Goal: Task Accomplishment & Management: Manage account settings

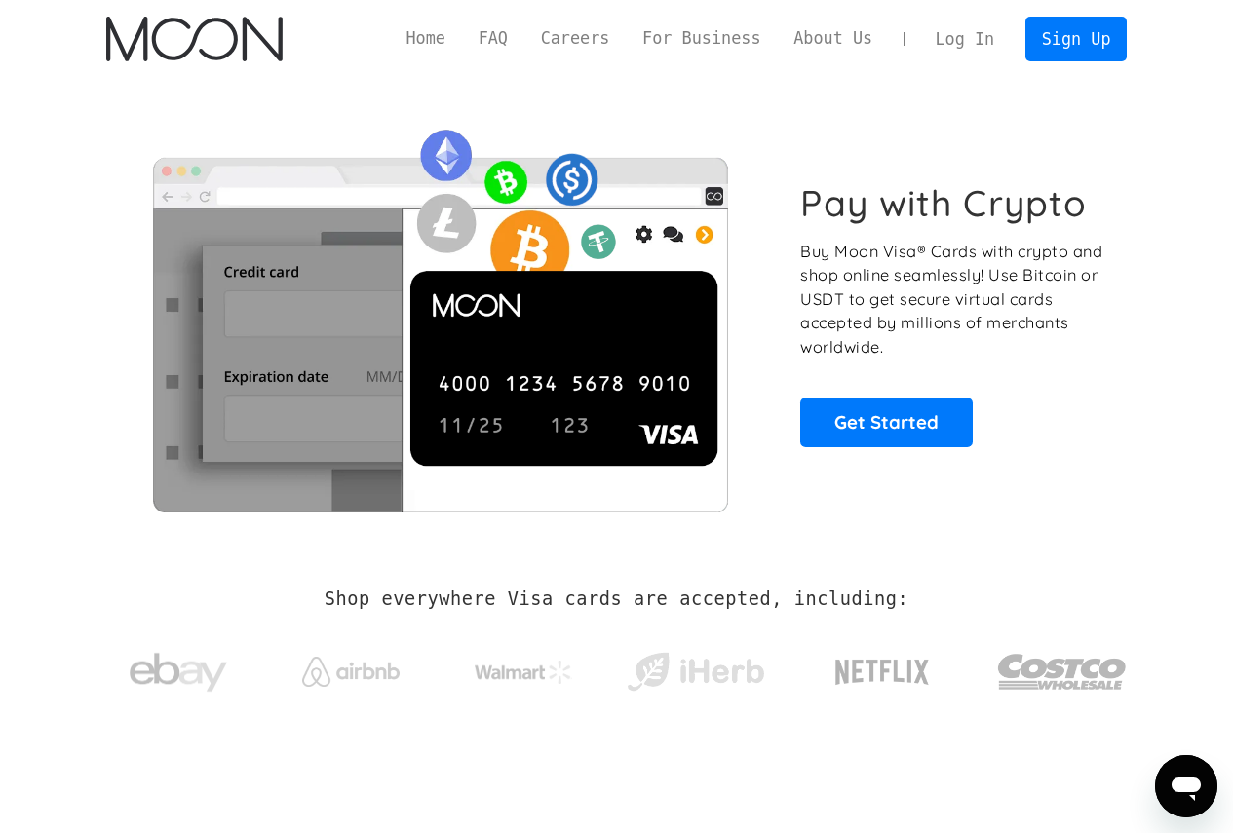
click at [974, 47] on link "Log In" at bounding box center [965, 39] width 92 height 43
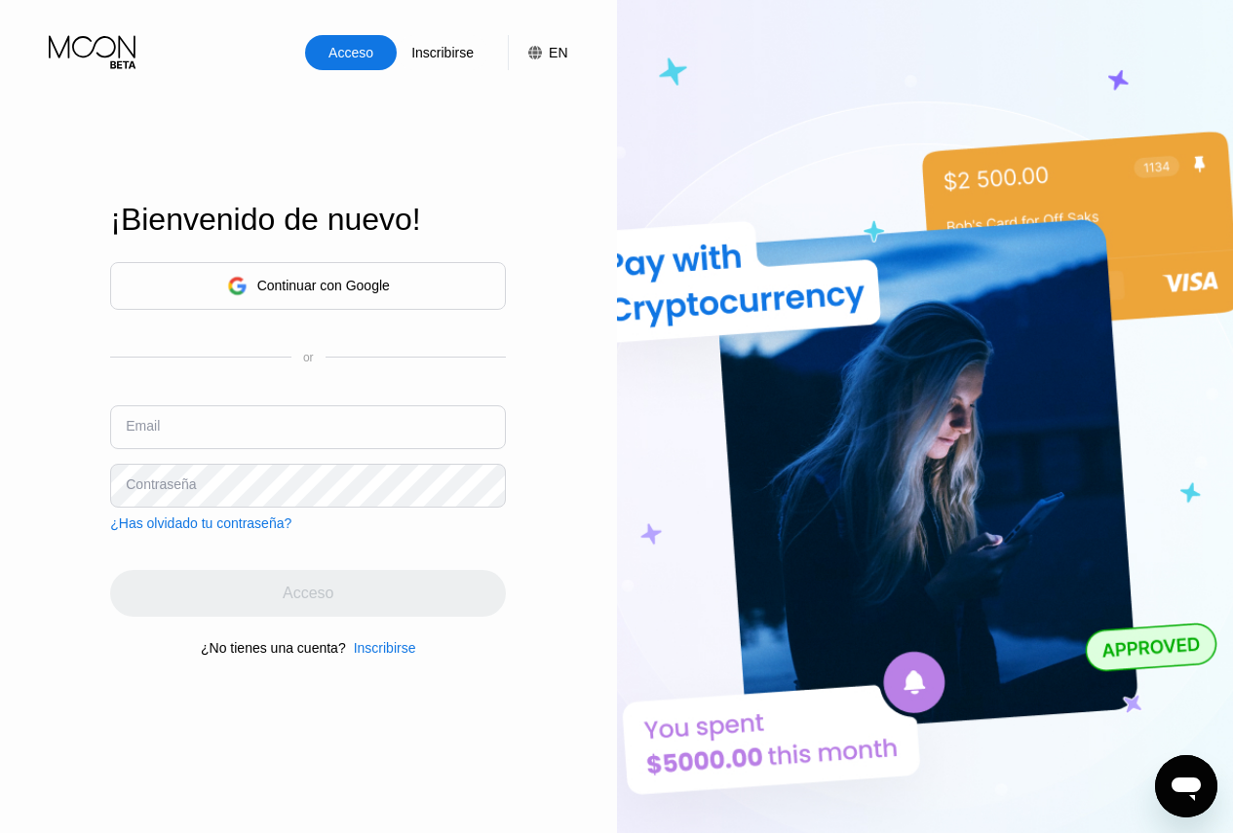
click at [183, 420] on input "text" at bounding box center [308, 427] width 396 height 44
type input "p"
type input "[EMAIL_ADDRESS][DOMAIN_NAME]"
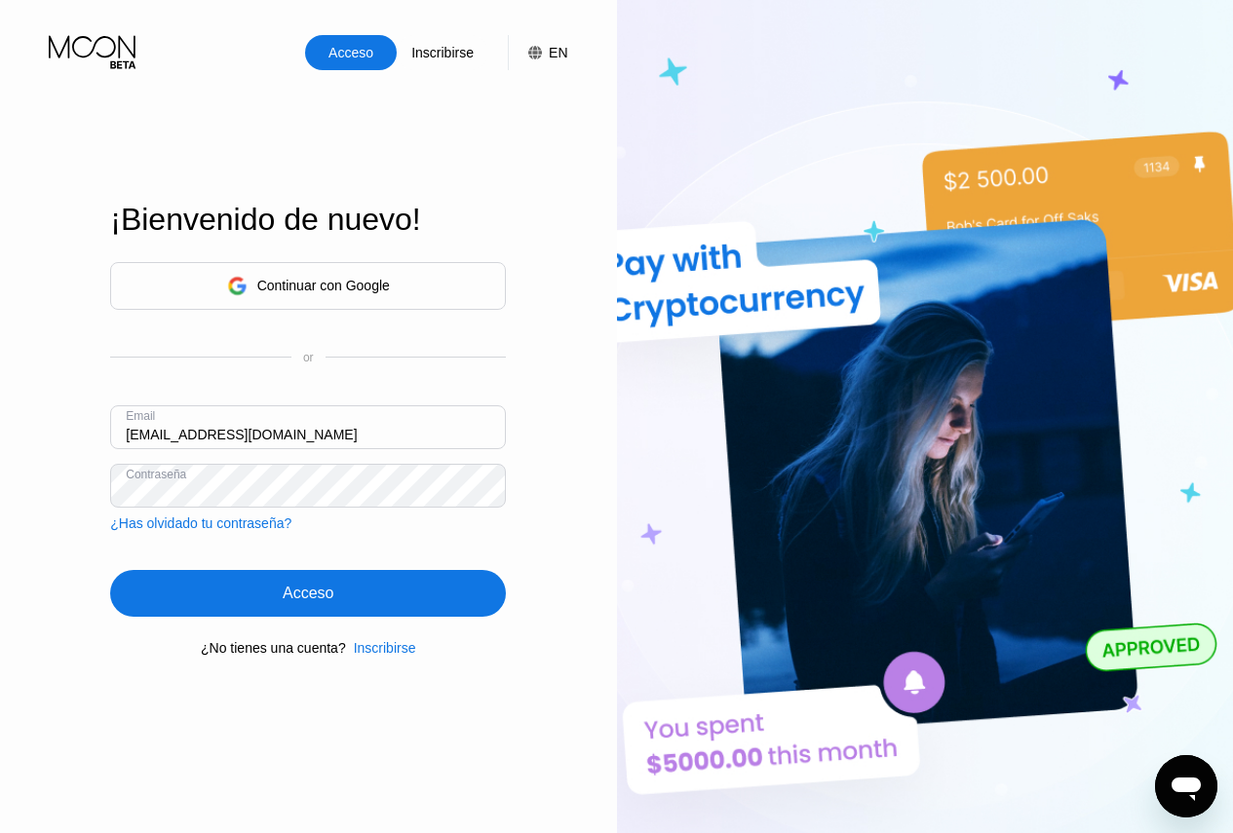
click at [257, 594] on div "Acceso" at bounding box center [308, 593] width 396 height 47
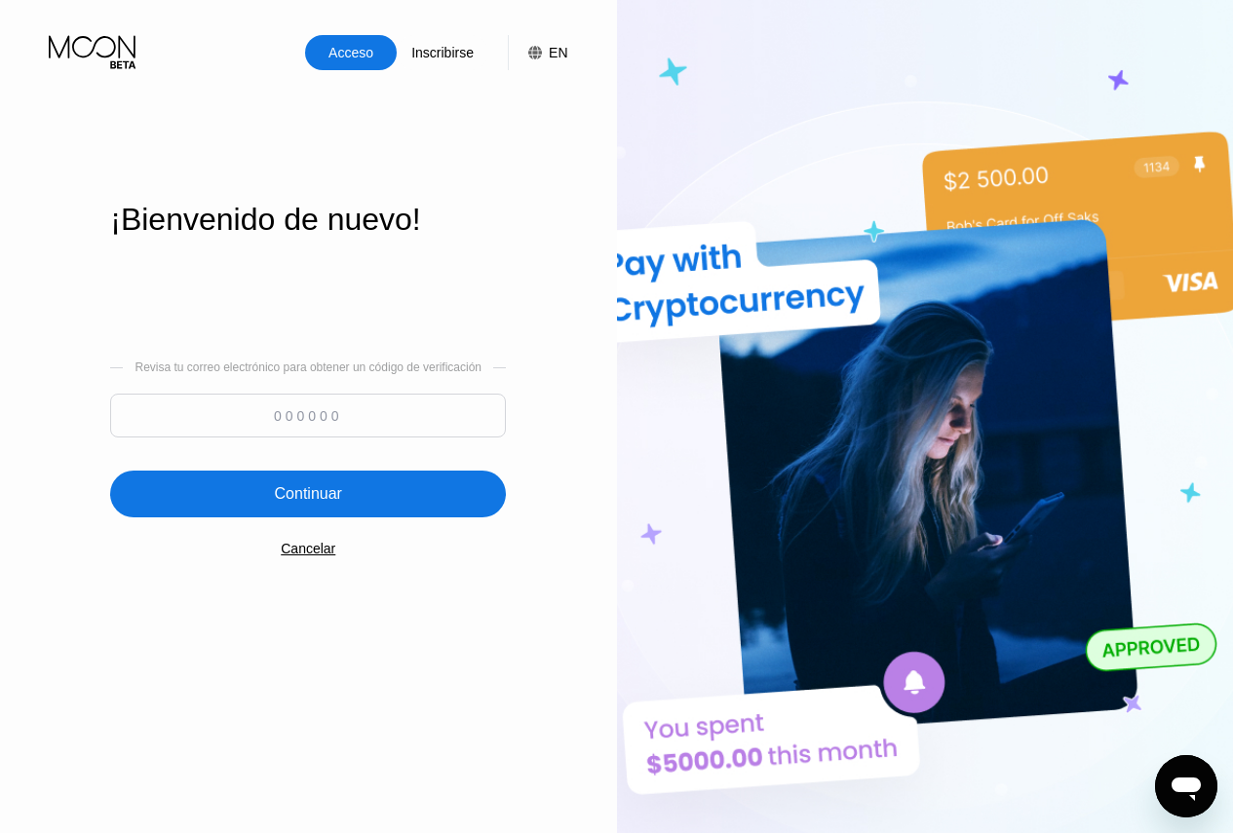
click at [317, 411] on input at bounding box center [308, 416] width 396 height 44
paste input "174263"
type input "174263"
click at [290, 496] on div "Continuar" at bounding box center [308, 493] width 67 height 19
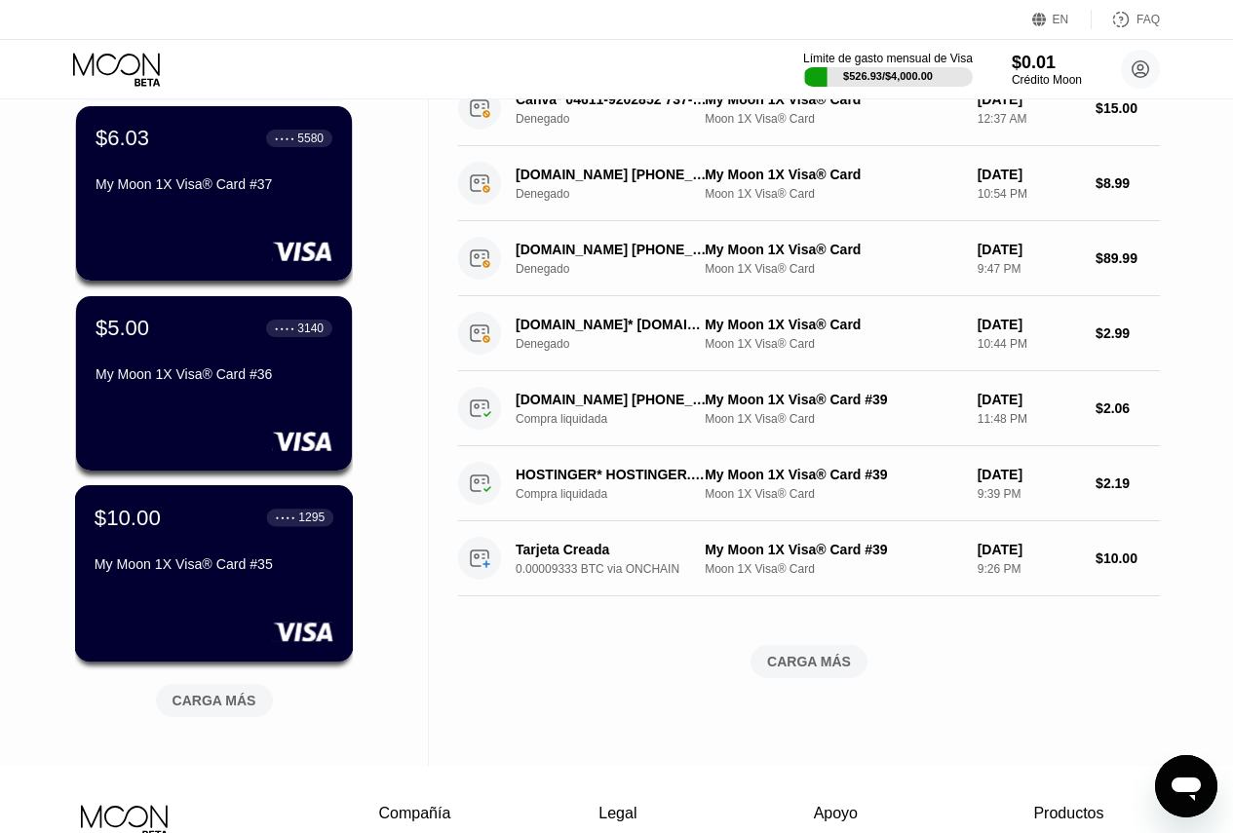
scroll to position [754, 0]
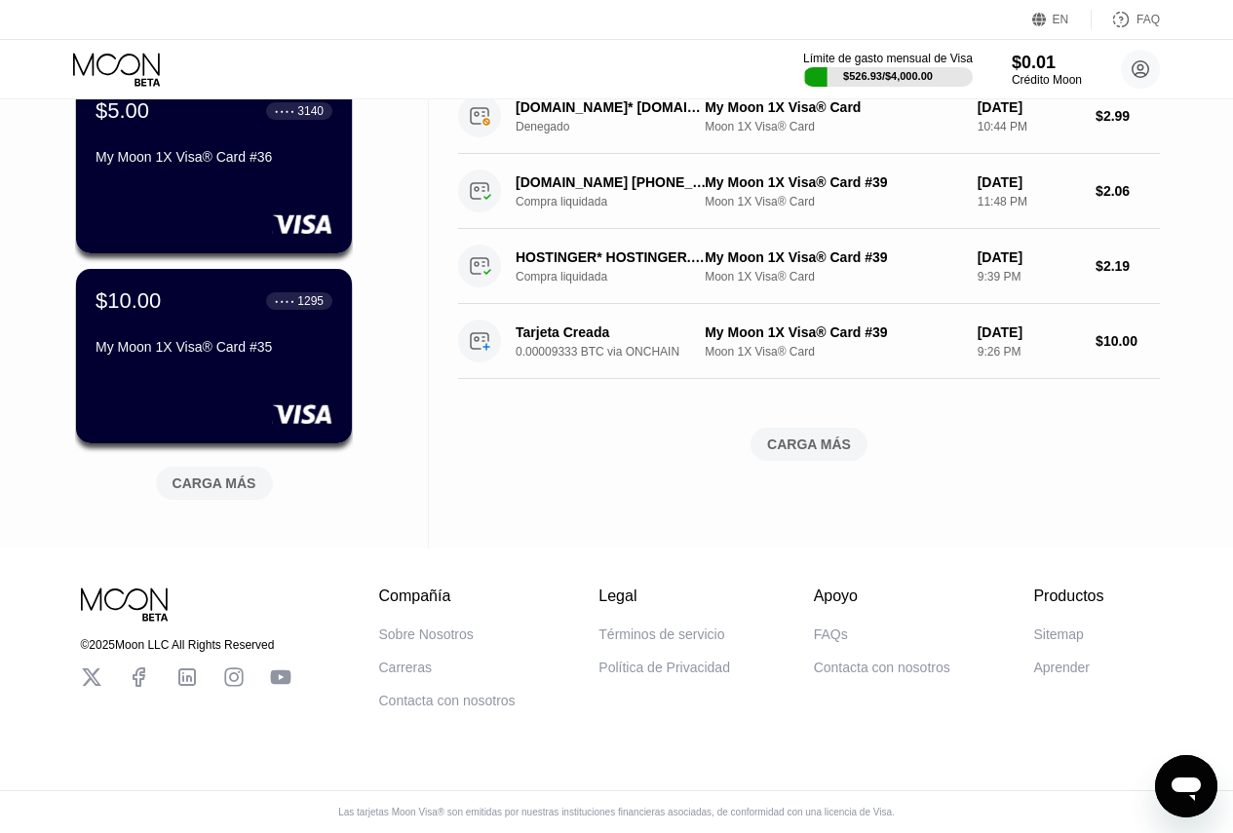
click at [203, 475] on div "CARGA MÁS" at bounding box center [215, 484] width 84 height 18
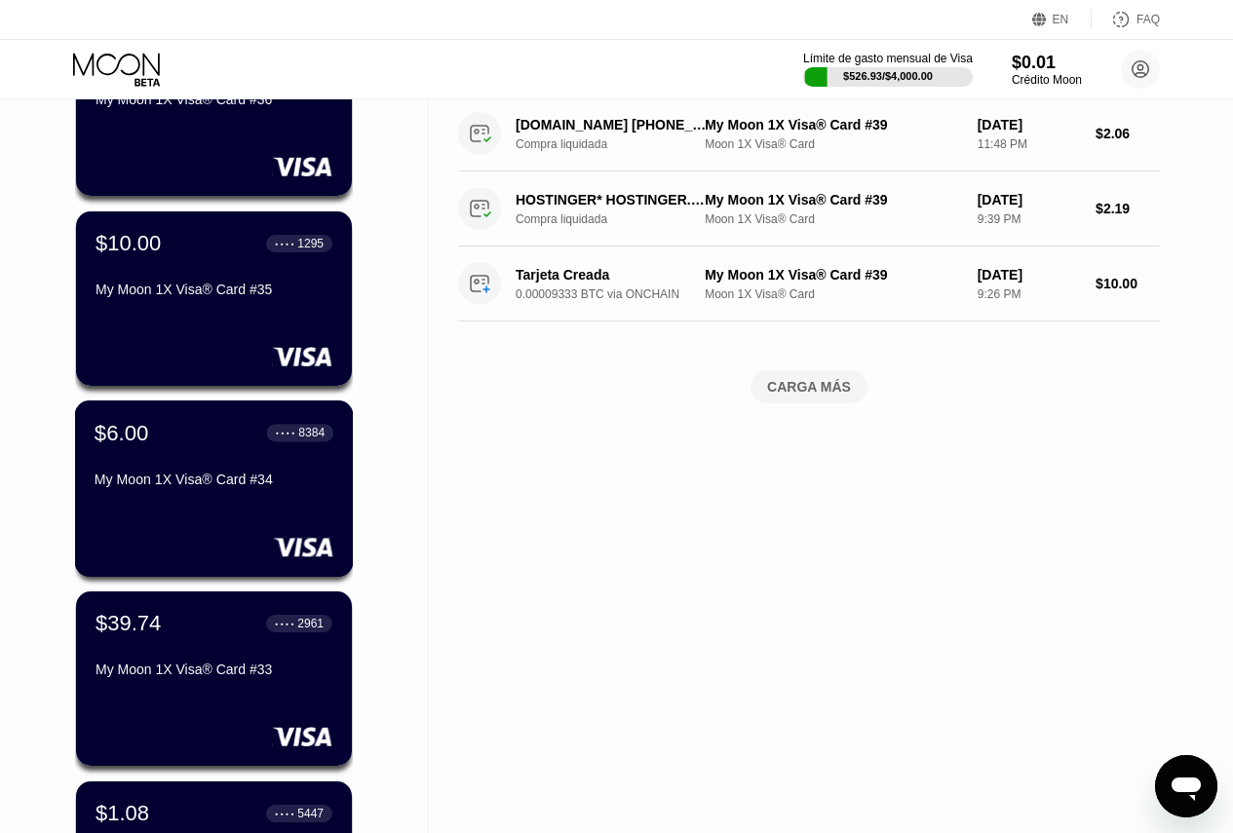
scroll to position [751, 0]
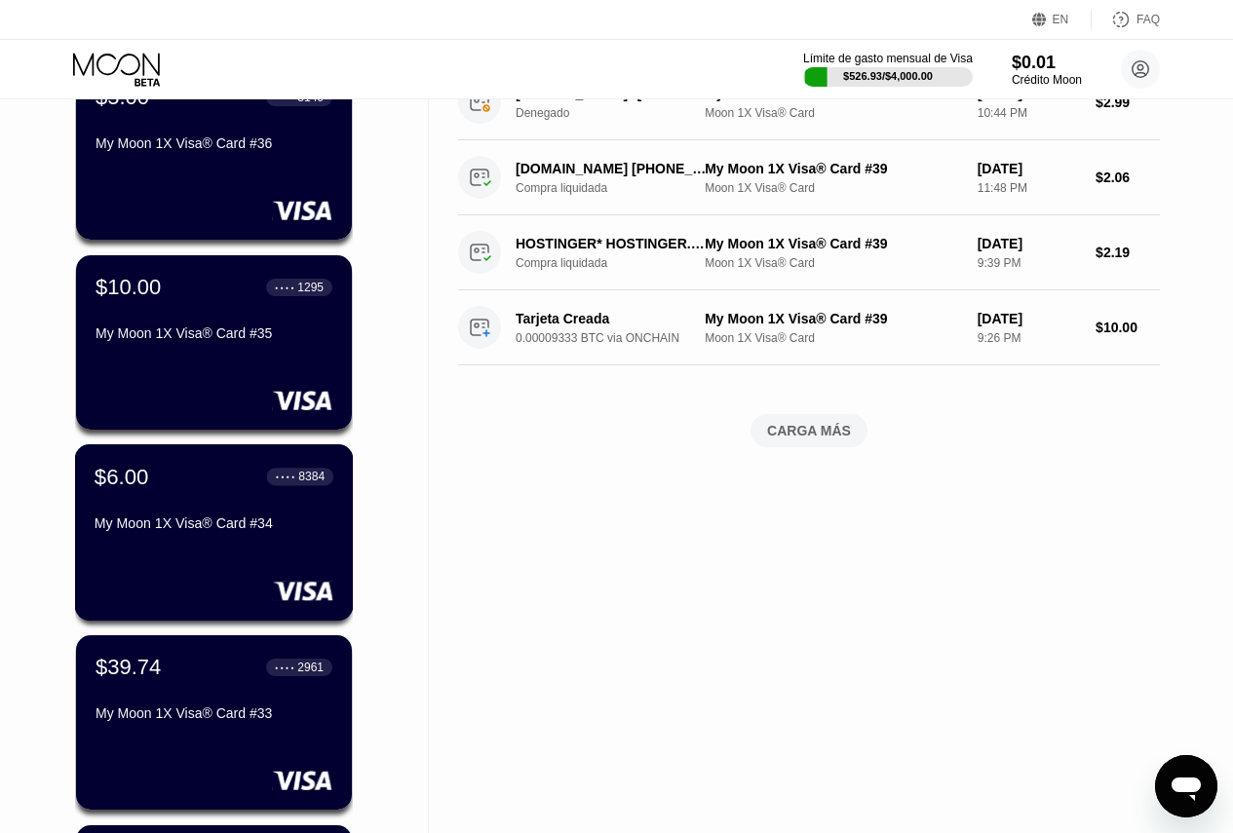
click at [219, 531] on div "My Moon 1X Visa® Card #34" at bounding box center [214, 524] width 239 height 16
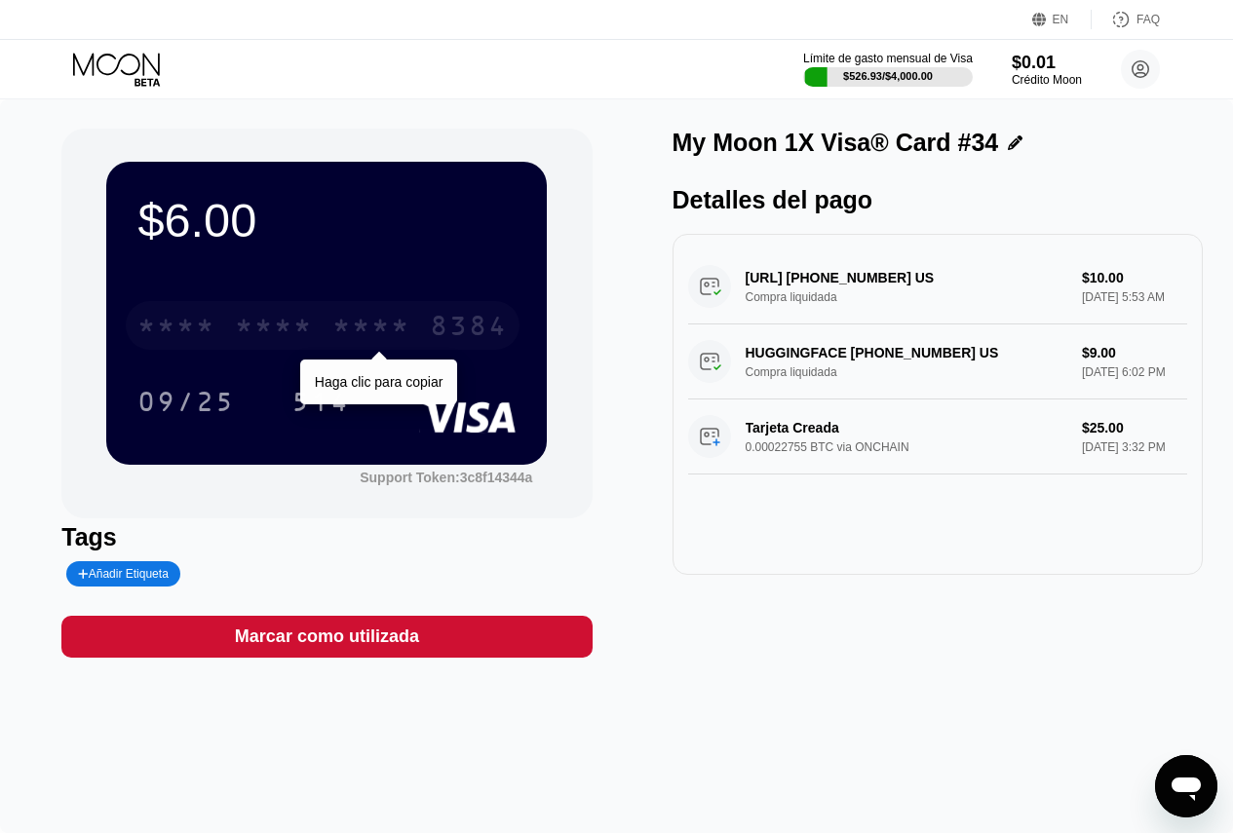
click at [262, 327] on div "* * * *" at bounding box center [274, 328] width 78 height 31
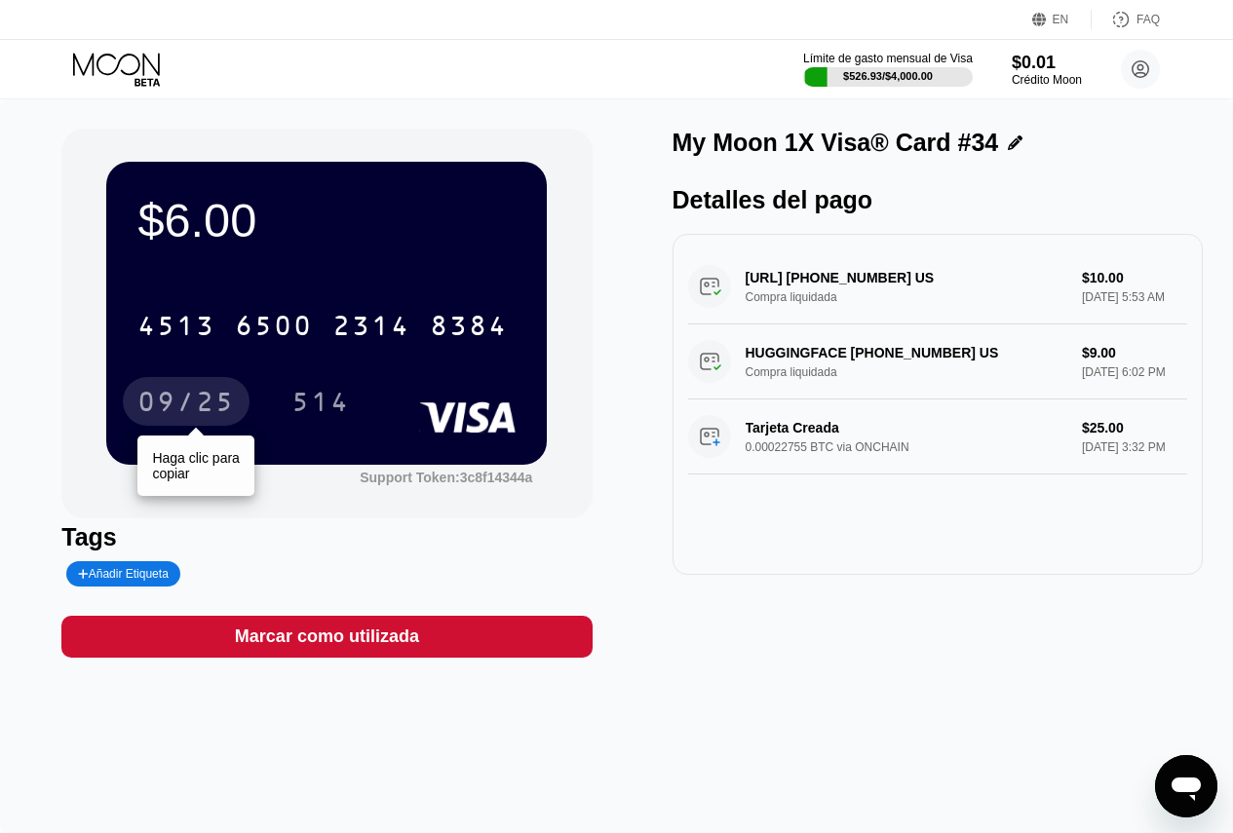
click at [168, 400] on div "09/25" at bounding box center [185, 404] width 97 height 31
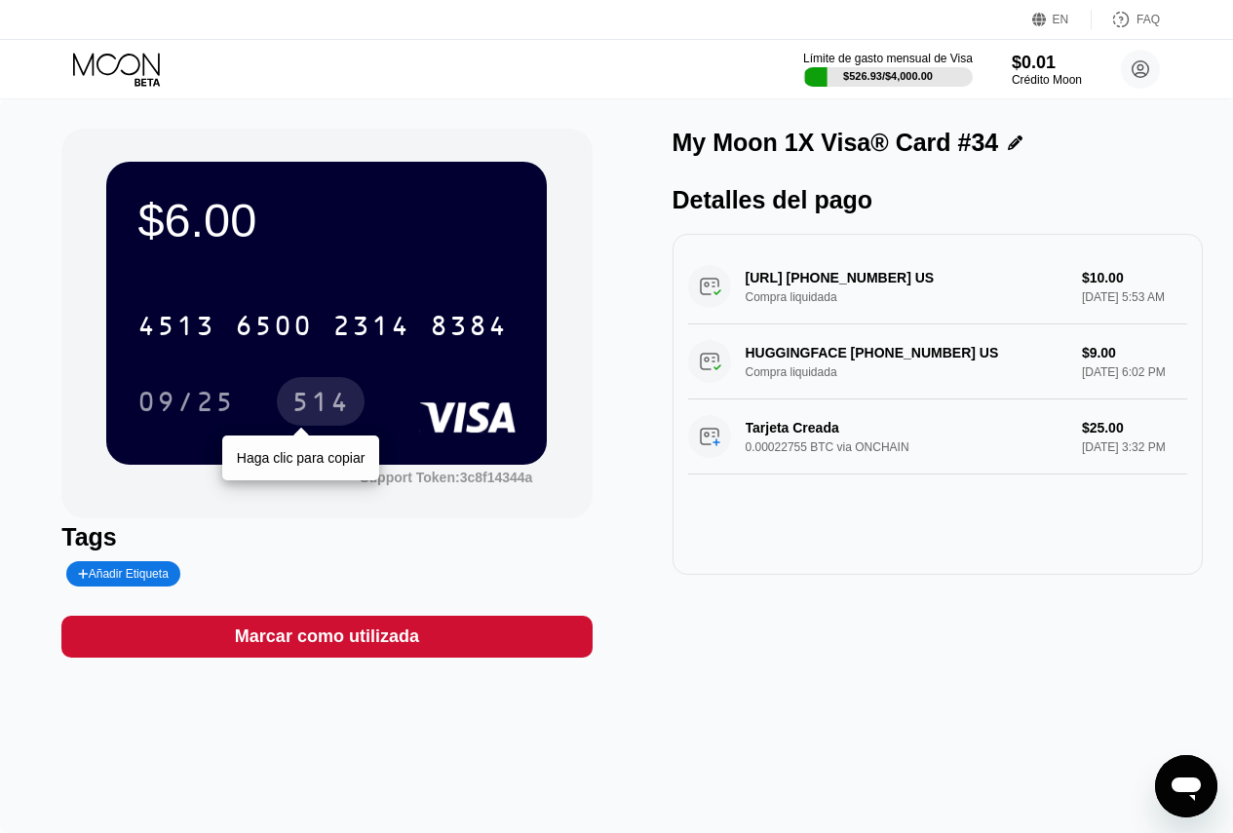
click at [317, 394] on div "514" at bounding box center [320, 404] width 58 height 31
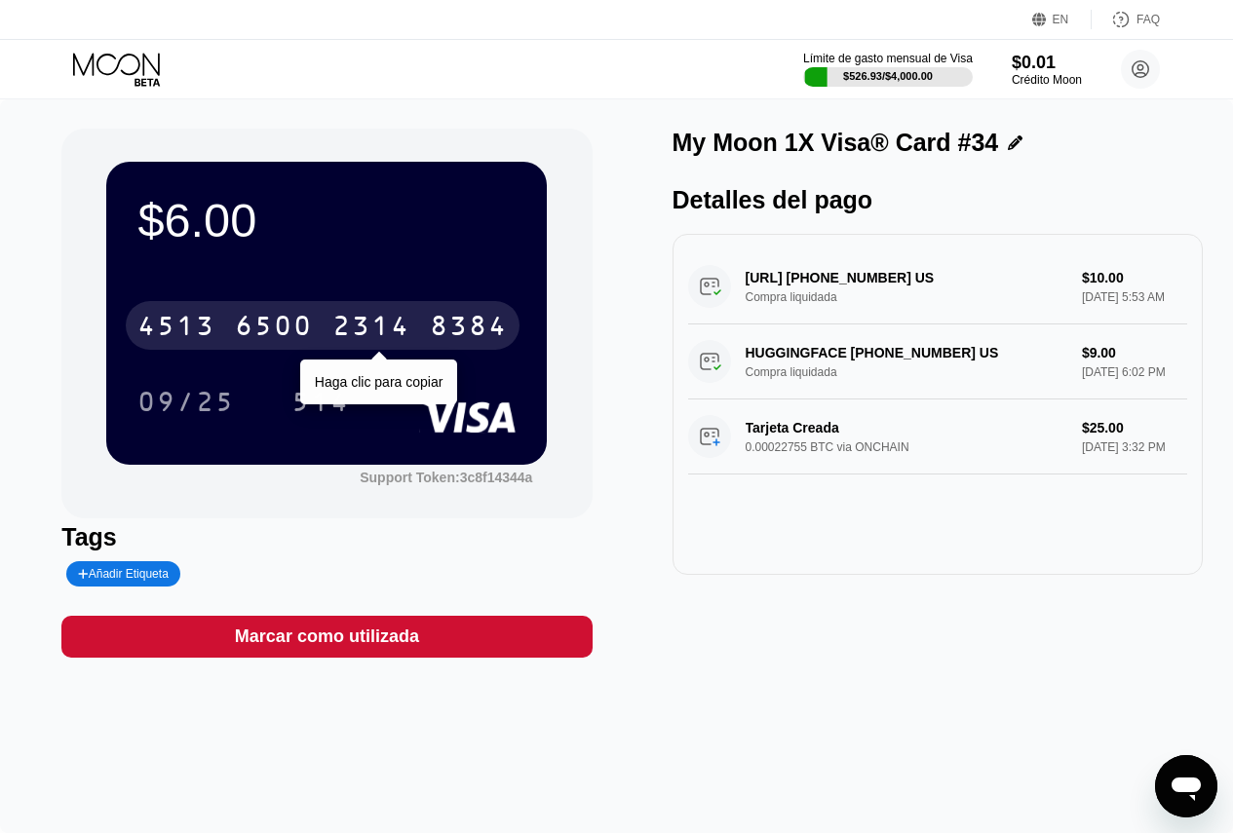
click at [235, 338] on div "6500" at bounding box center [274, 328] width 78 height 31
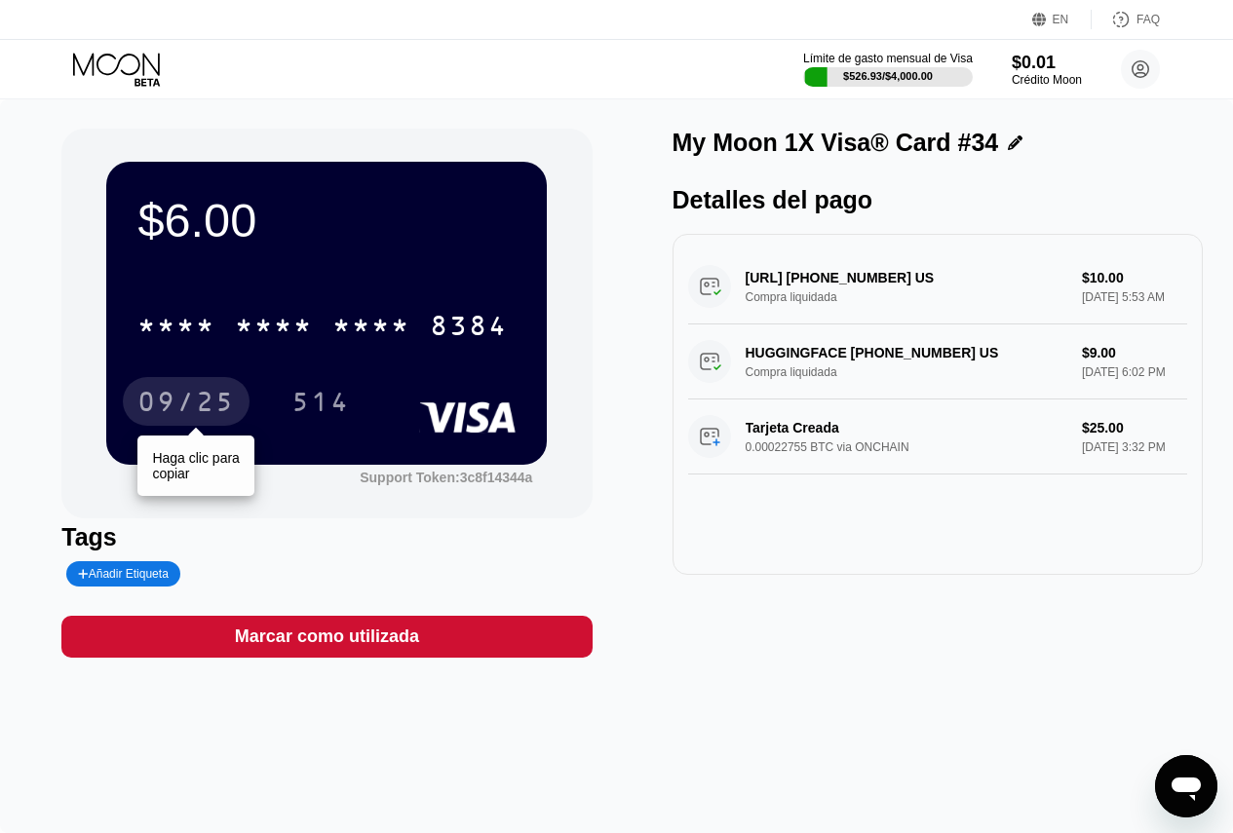
click at [159, 390] on div "09/25" at bounding box center [186, 401] width 127 height 49
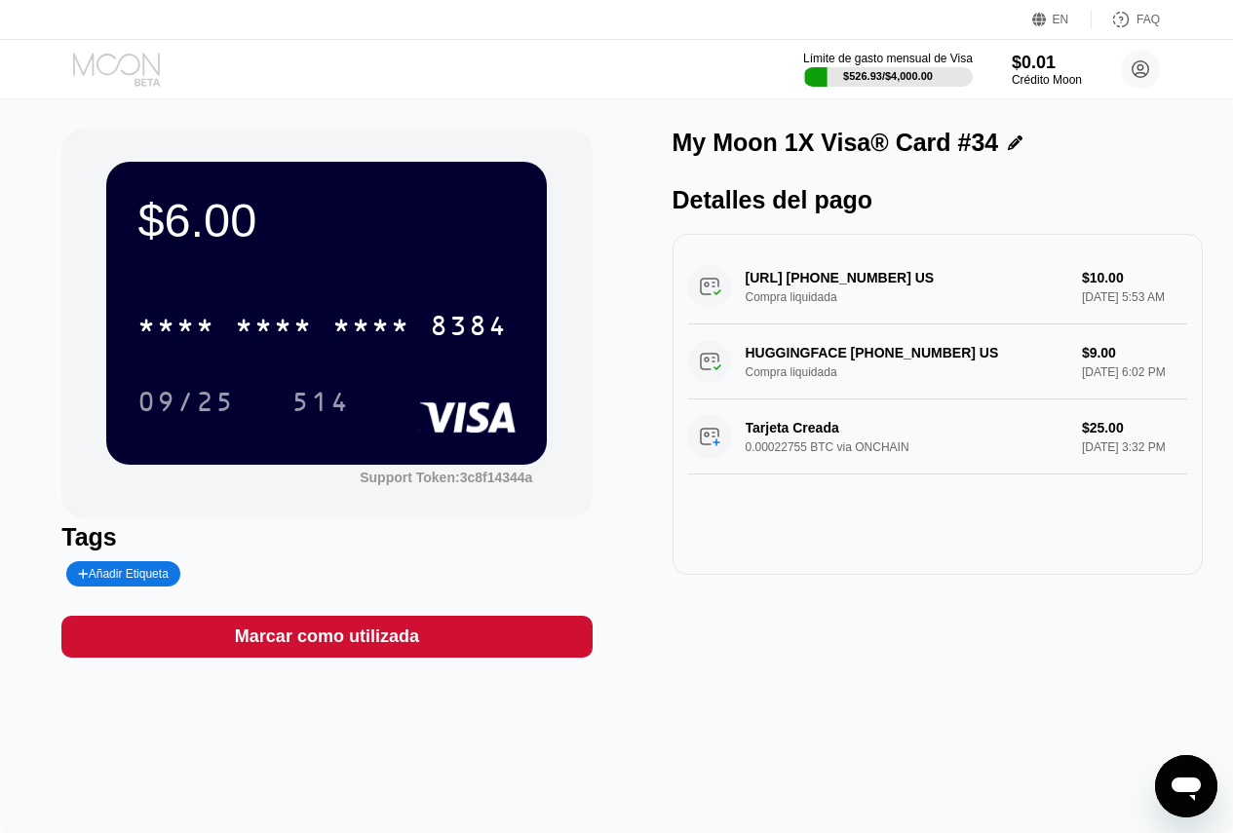
click at [121, 61] on icon at bounding box center [118, 70] width 91 height 34
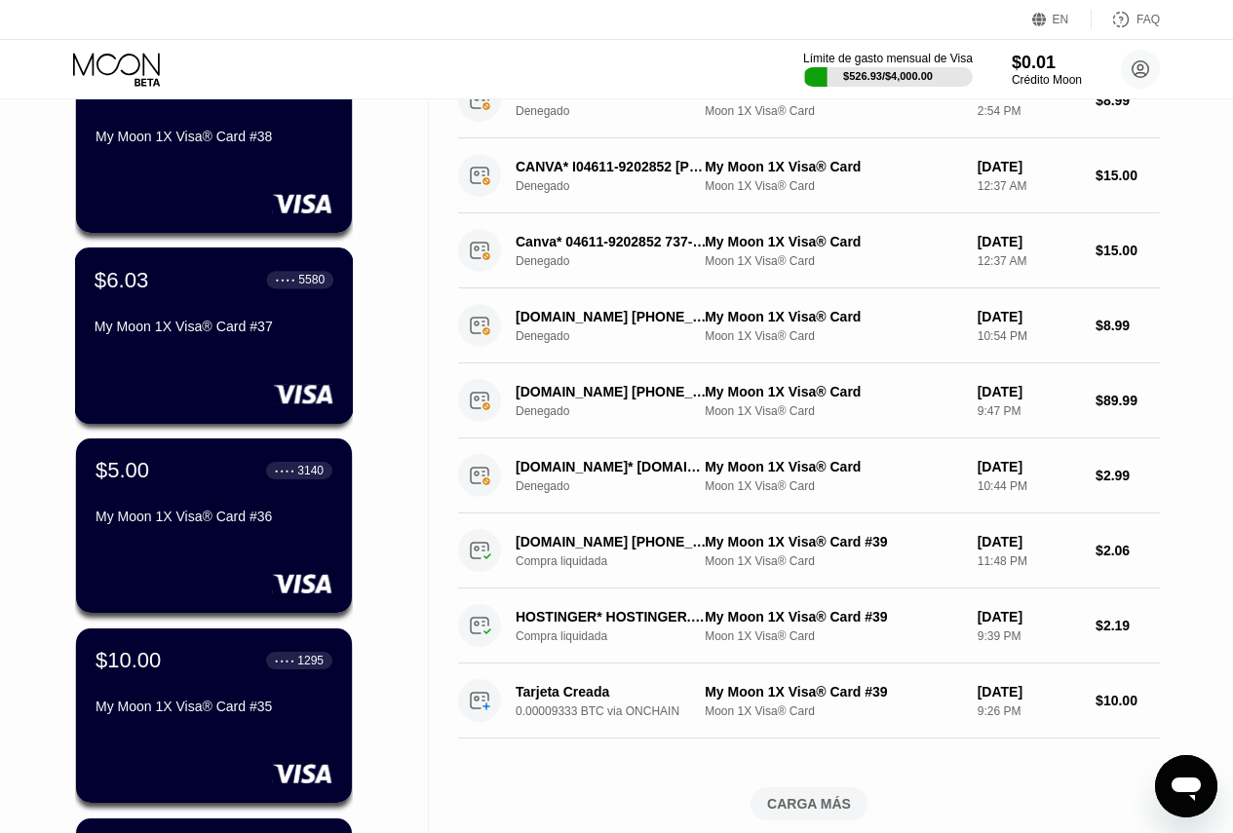
scroll to position [390, 0]
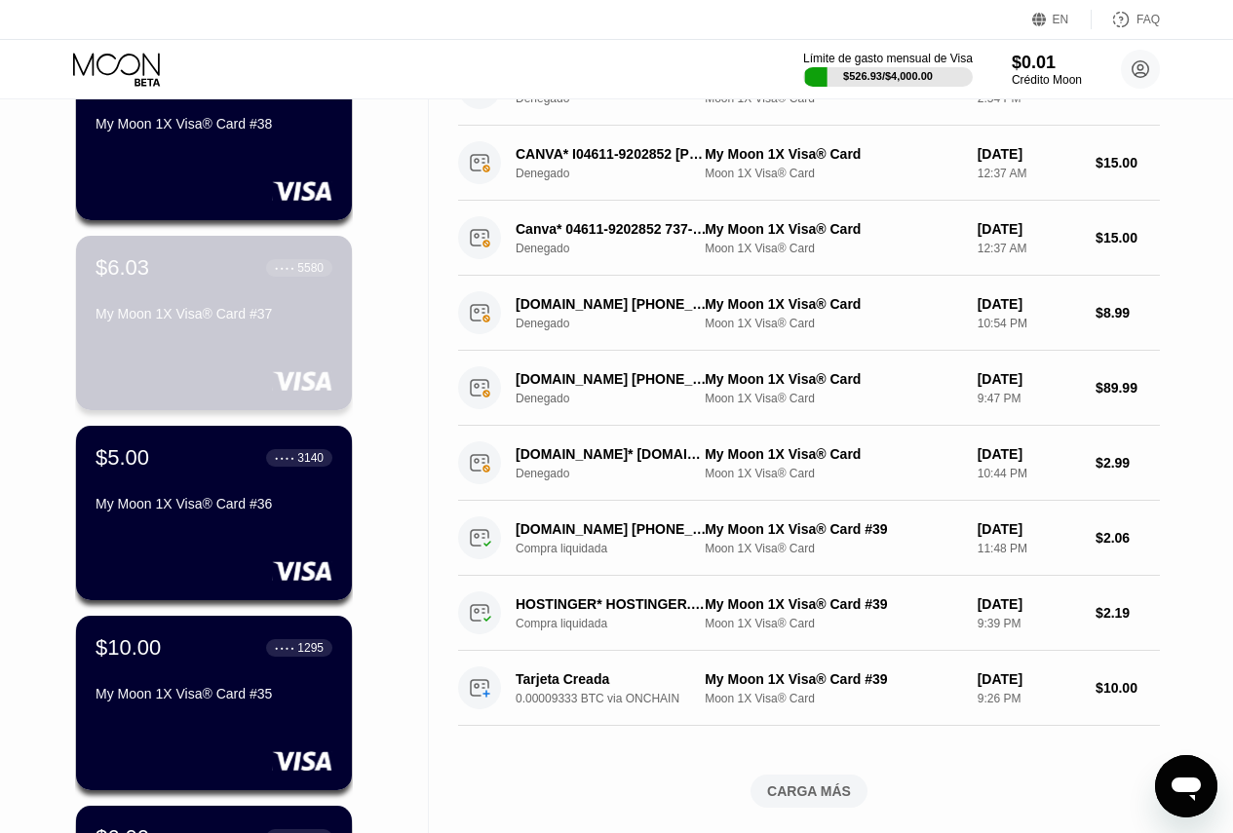
click at [184, 322] on div "My Moon 1X Visa® Card #37" at bounding box center [214, 314] width 237 height 16
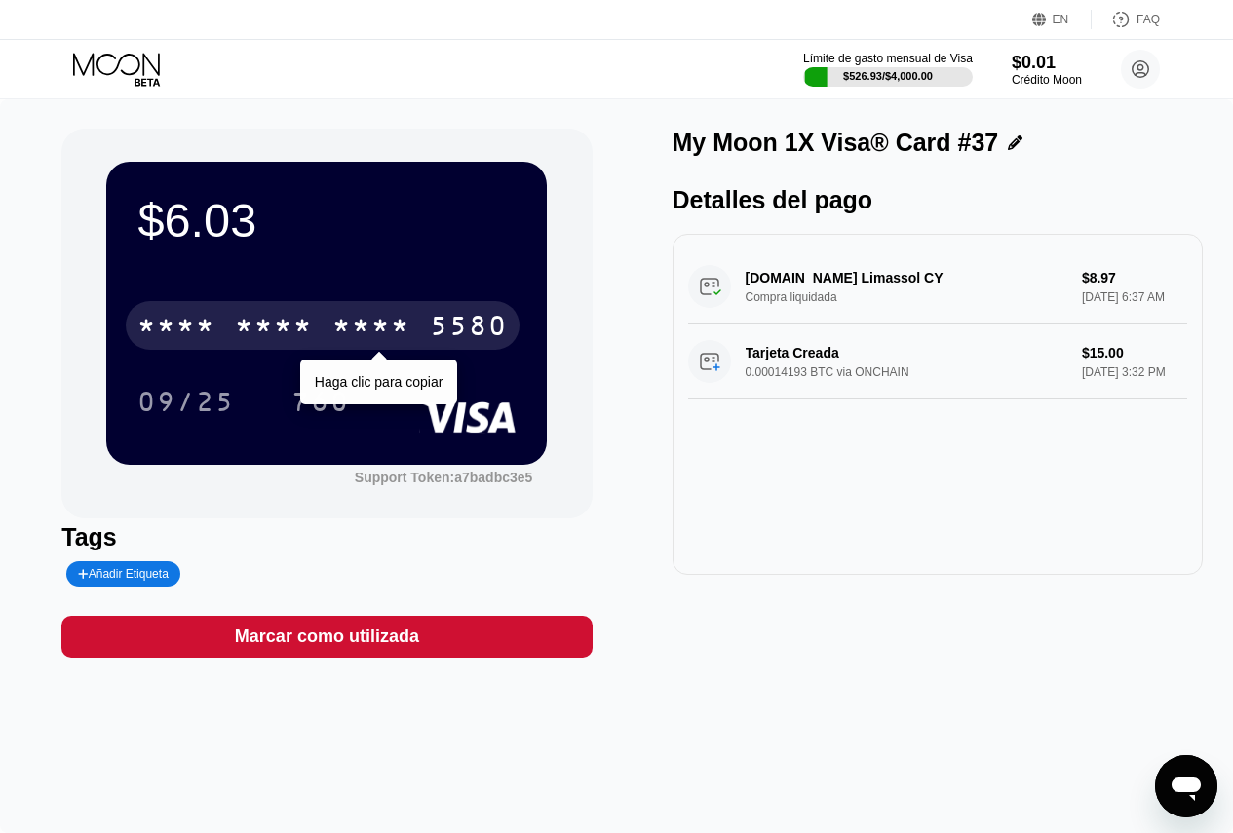
click at [213, 328] on div "* * * *" at bounding box center [176, 328] width 78 height 31
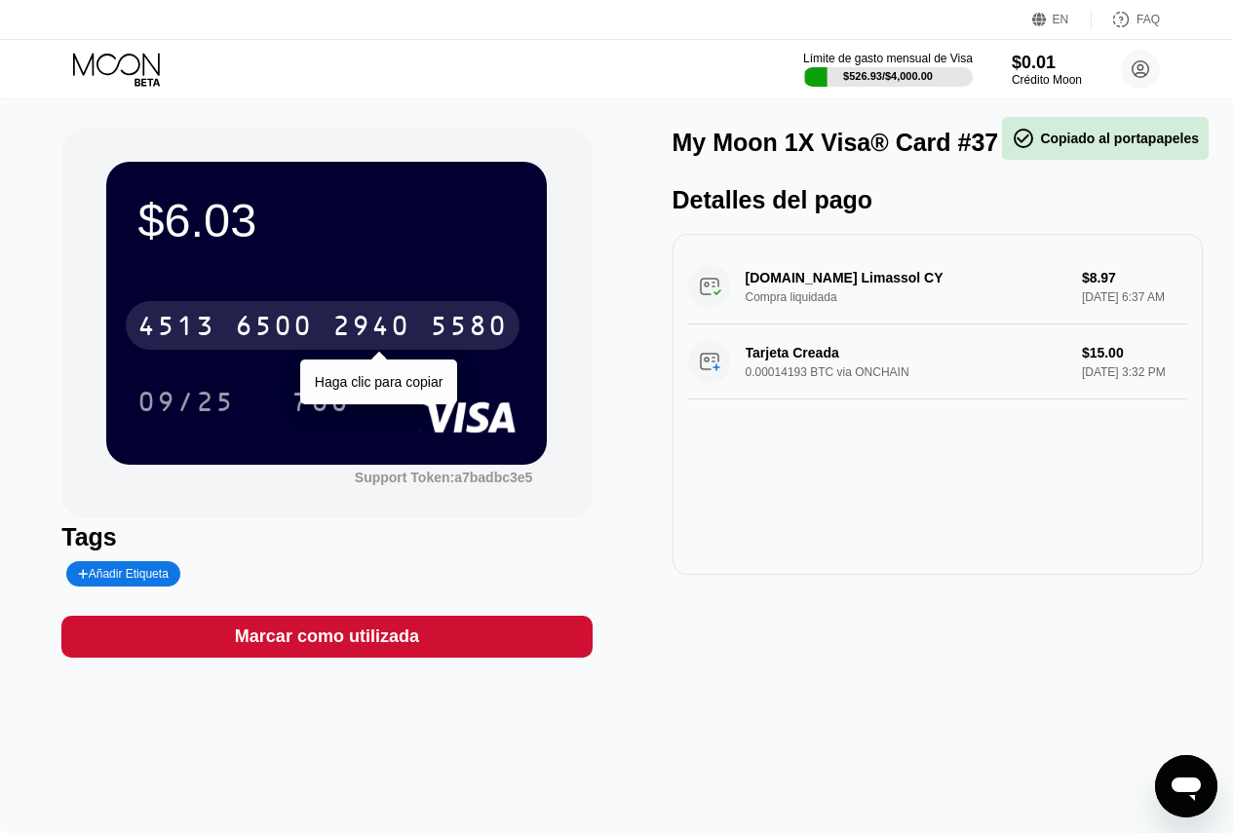
click at [247, 324] on div "6500" at bounding box center [274, 328] width 78 height 31
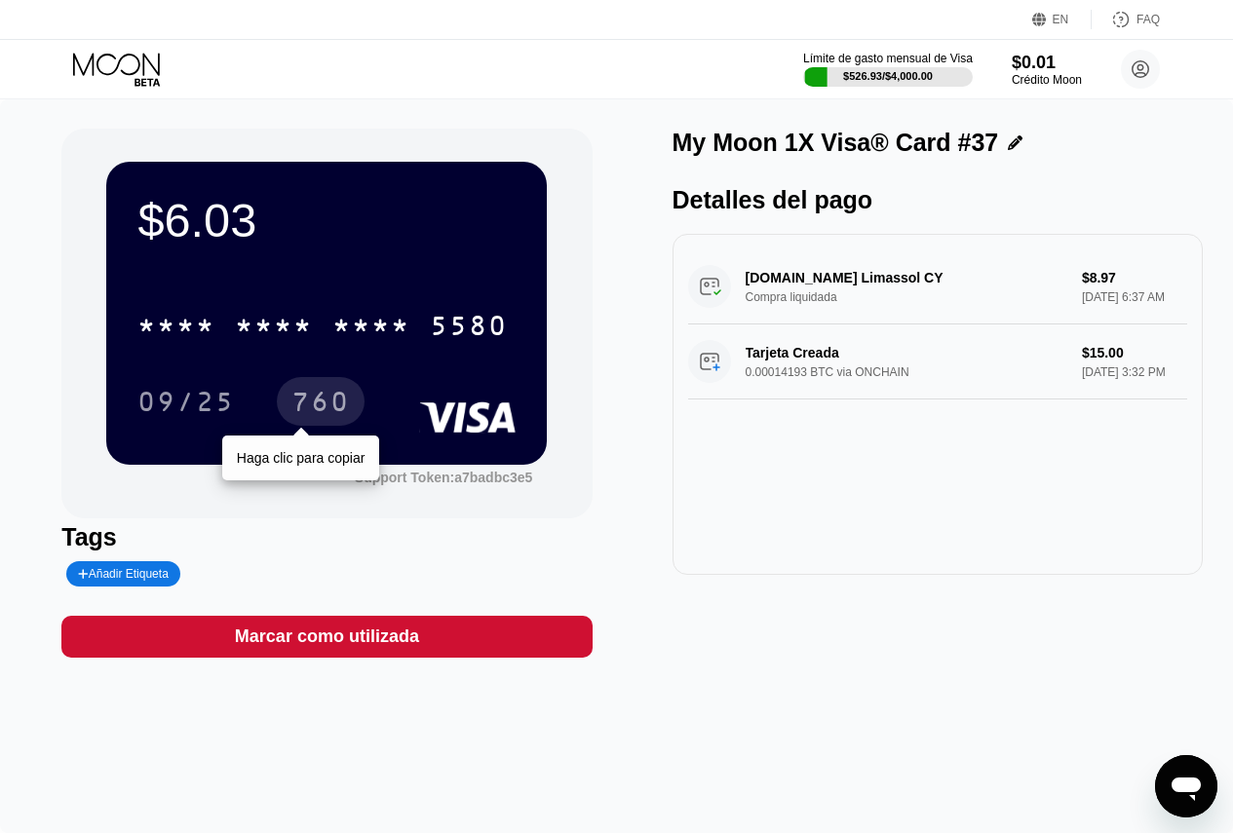
click at [315, 395] on div "760" at bounding box center [320, 404] width 58 height 31
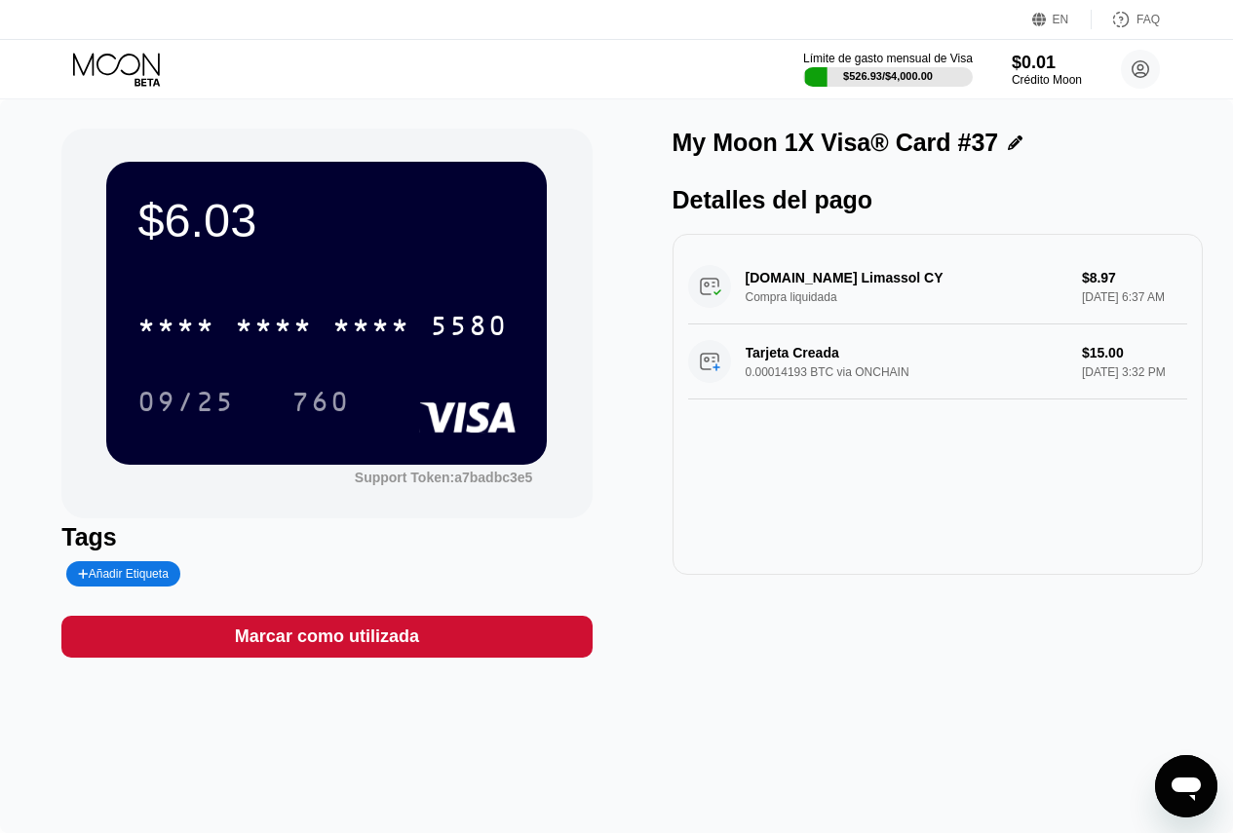
click at [129, 61] on icon at bounding box center [118, 70] width 91 height 34
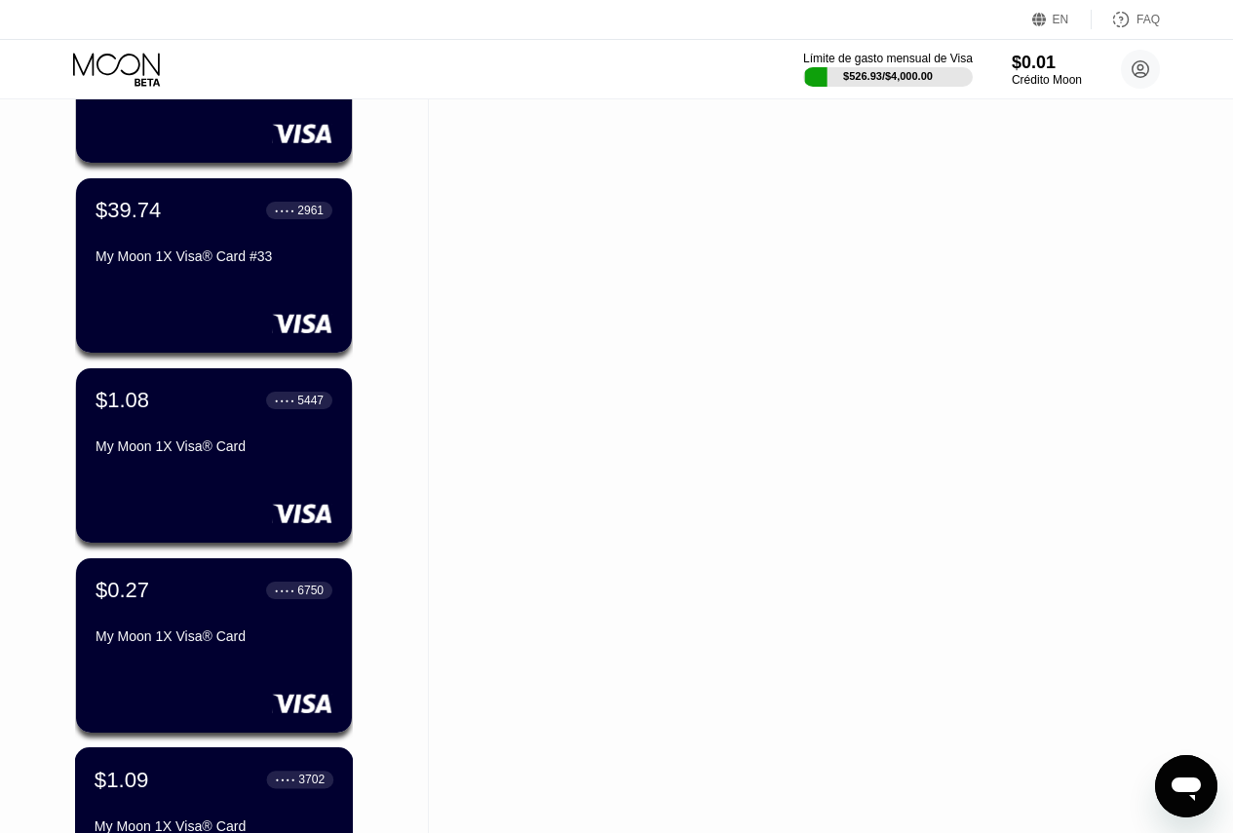
scroll to position [1040, 0]
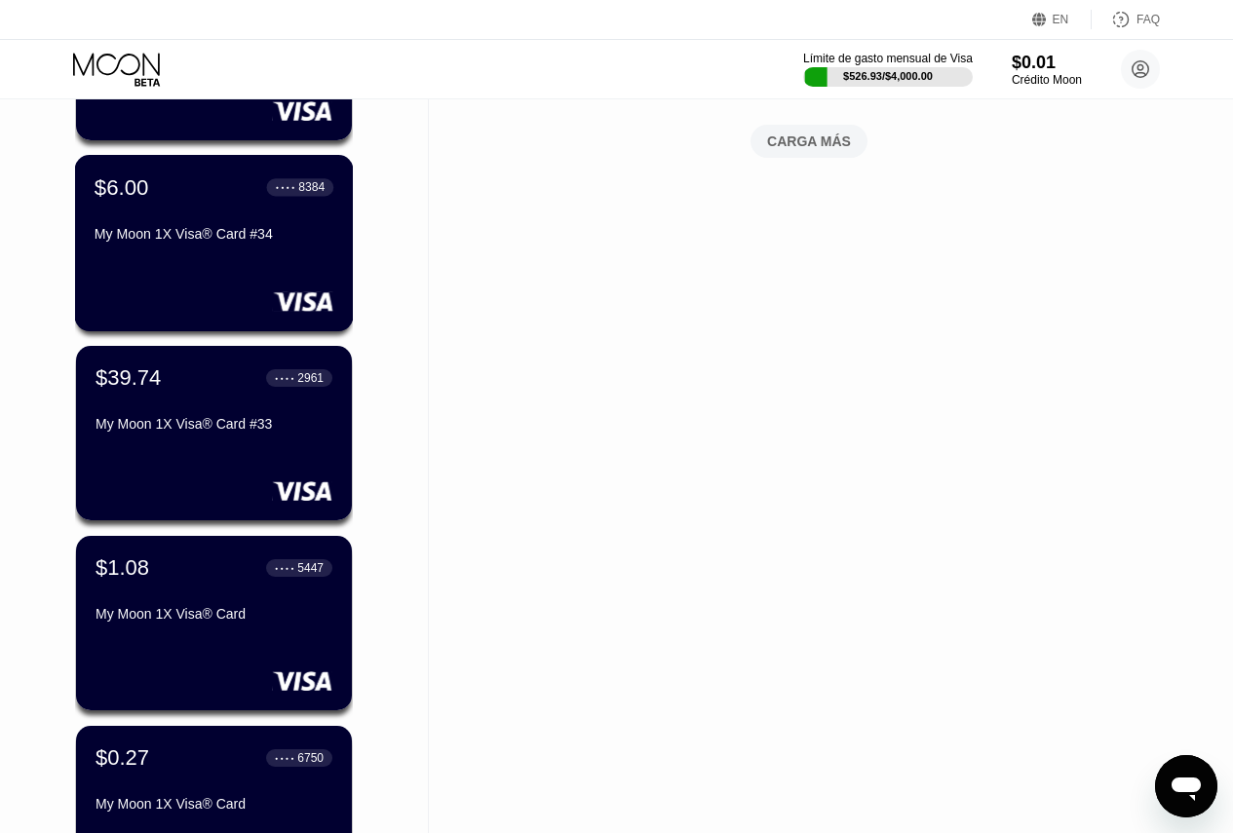
click at [155, 241] on div "My Moon 1X Visa® Card #34" at bounding box center [214, 234] width 239 height 16
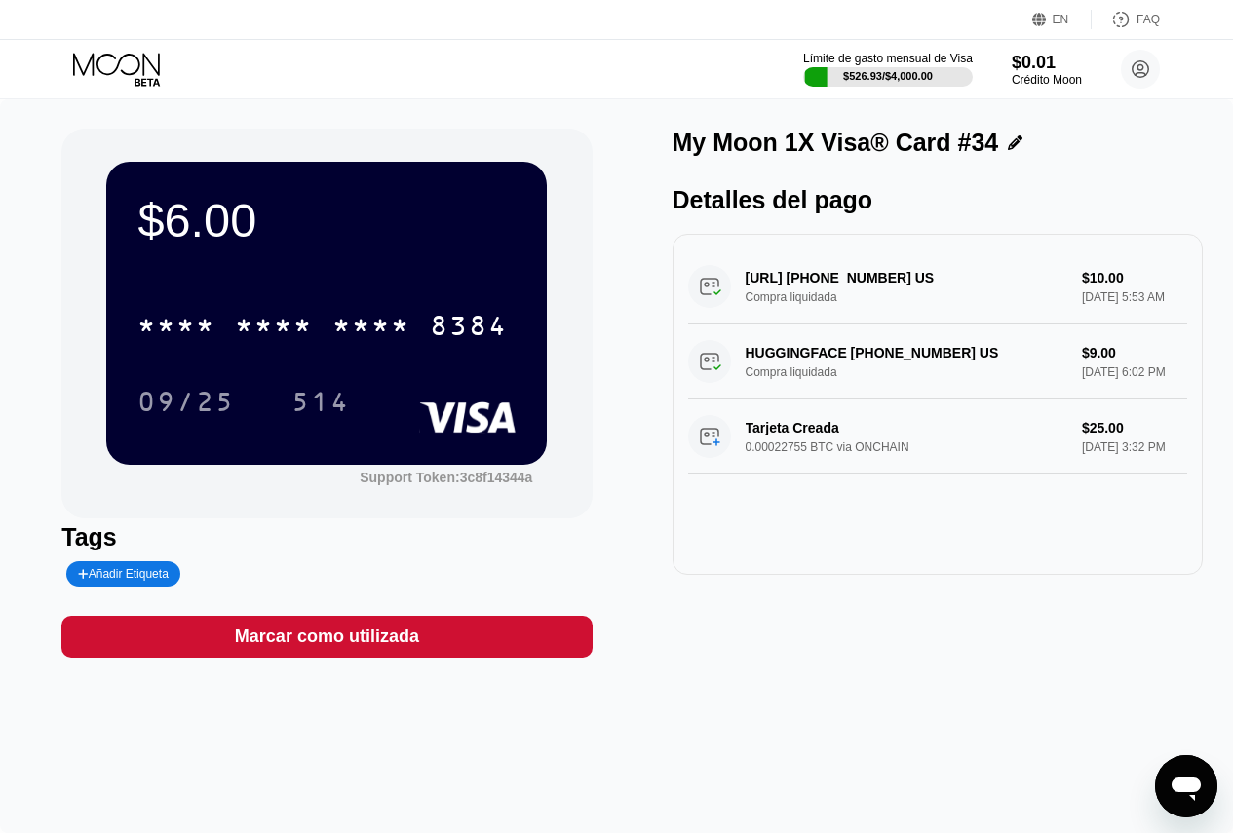
click at [125, 67] on icon at bounding box center [118, 70] width 91 height 34
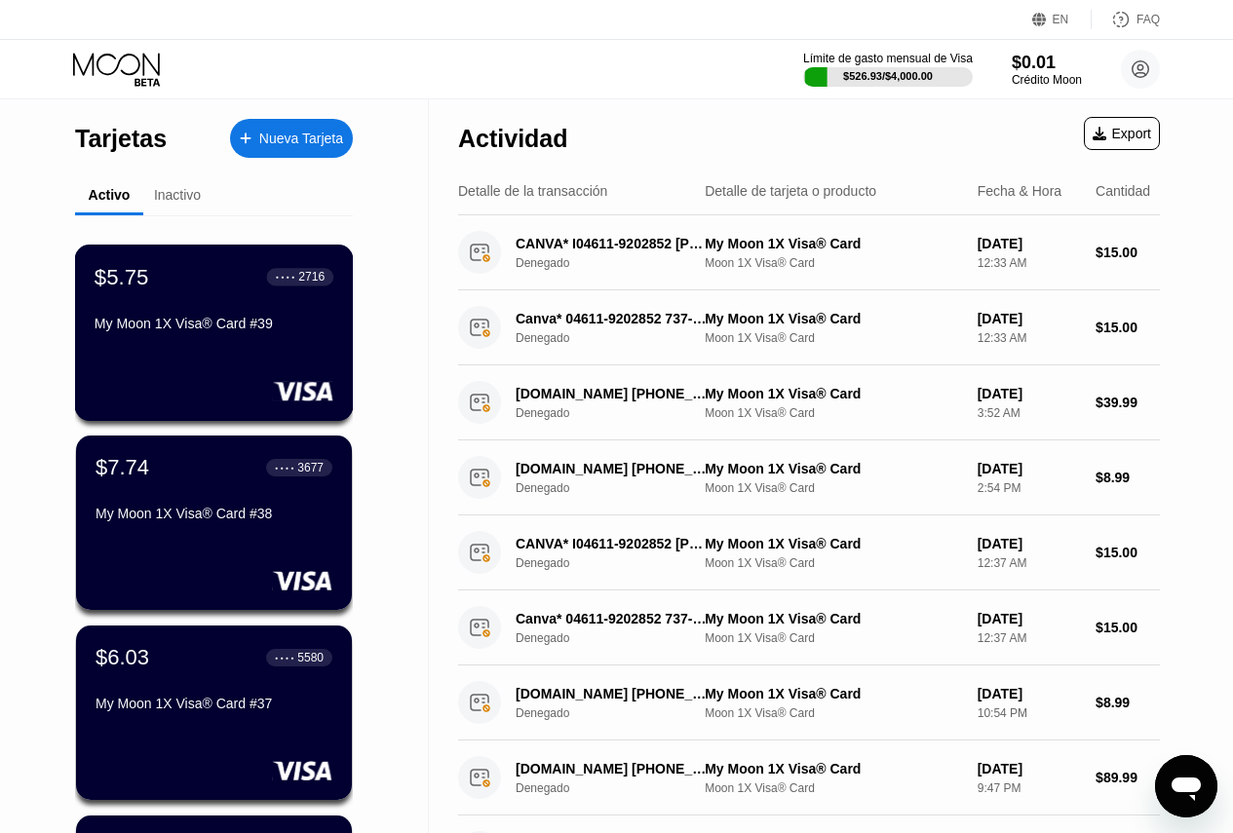
click at [174, 307] on div "$5.75 ● ● ● ● 2716 My Moon 1X Visa® Card #39" at bounding box center [214, 301] width 239 height 75
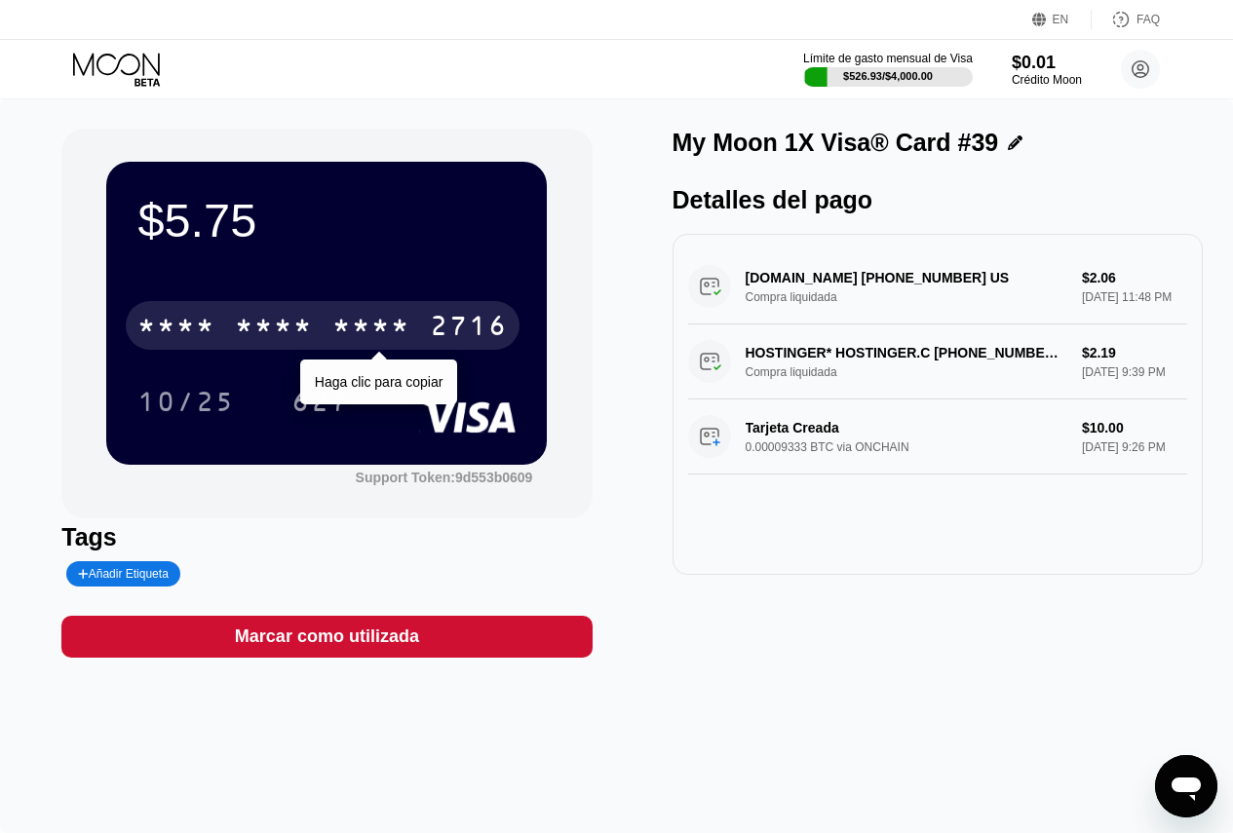
click at [284, 329] on div "* * * *" at bounding box center [274, 328] width 78 height 31
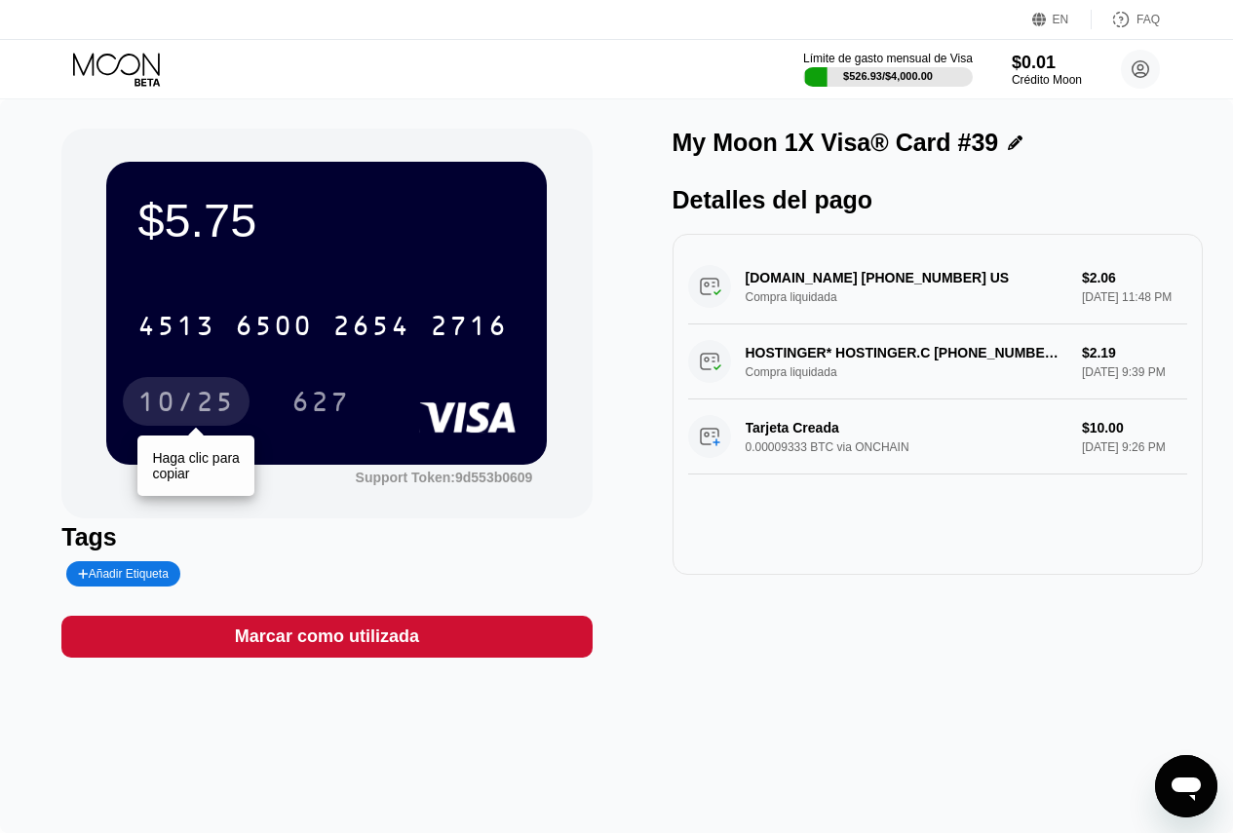
click at [166, 404] on div "10/25" at bounding box center [185, 404] width 97 height 31
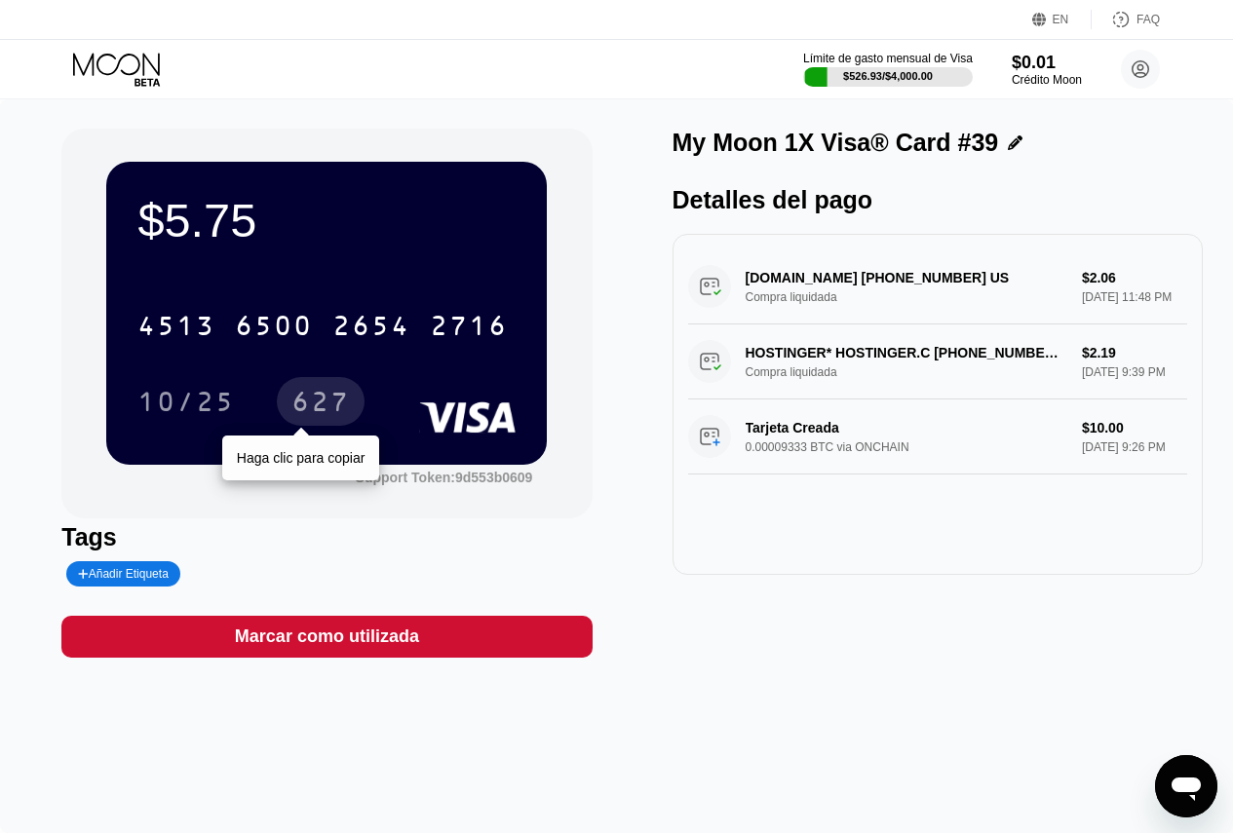
click at [336, 393] on div "627" at bounding box center [320, 404] width 58 height 31
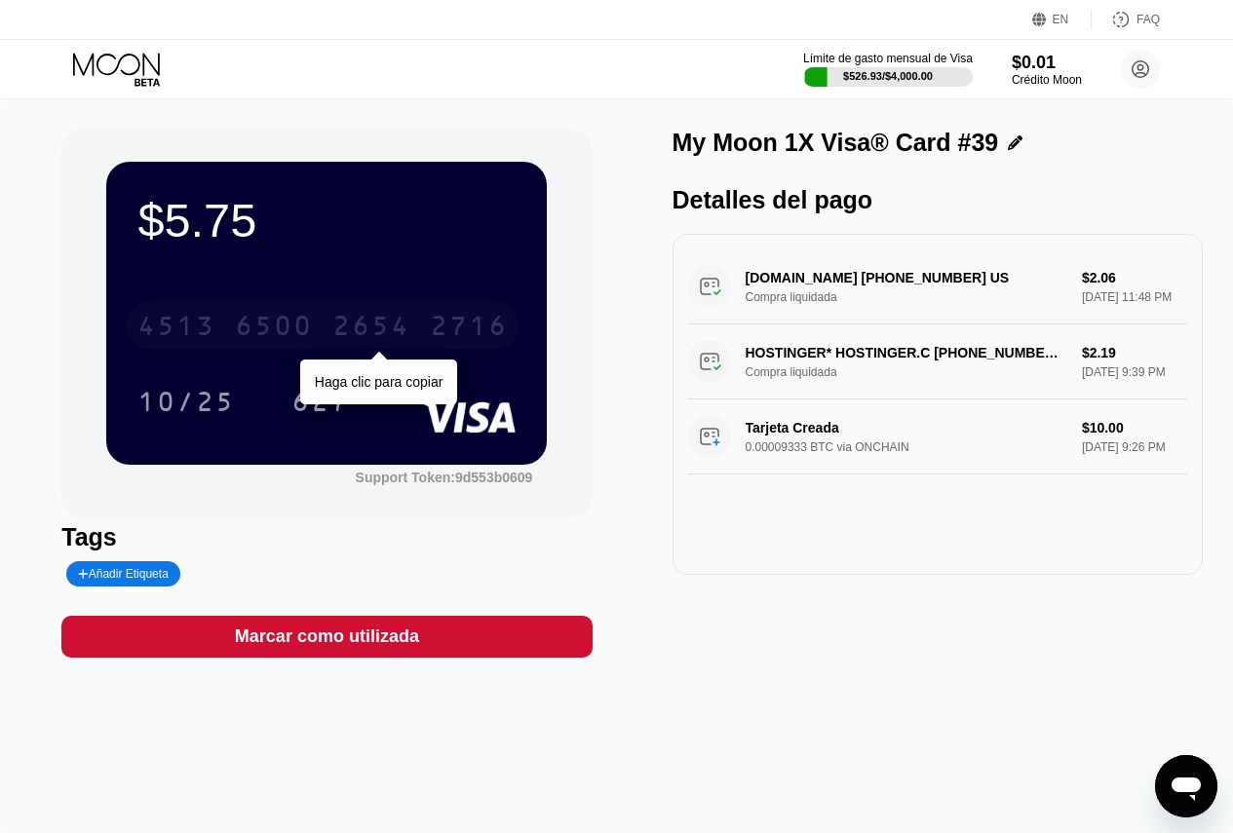
click at [265, 307] on div "[CREDIT_CARD_NUMBER]" at bounding box center [323, 325] width 394 height 49
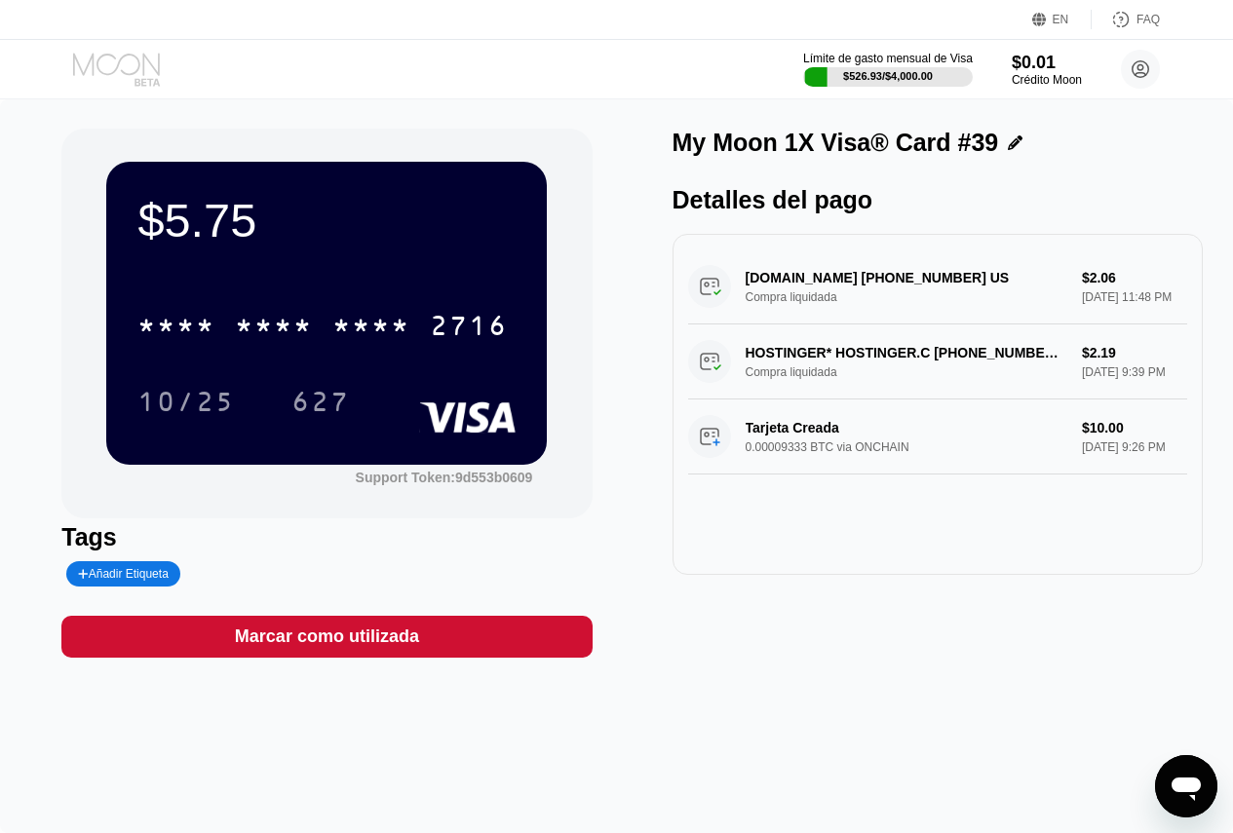
click at [98, 75] on icon at bounding box center [118, 70] width 91 height 34
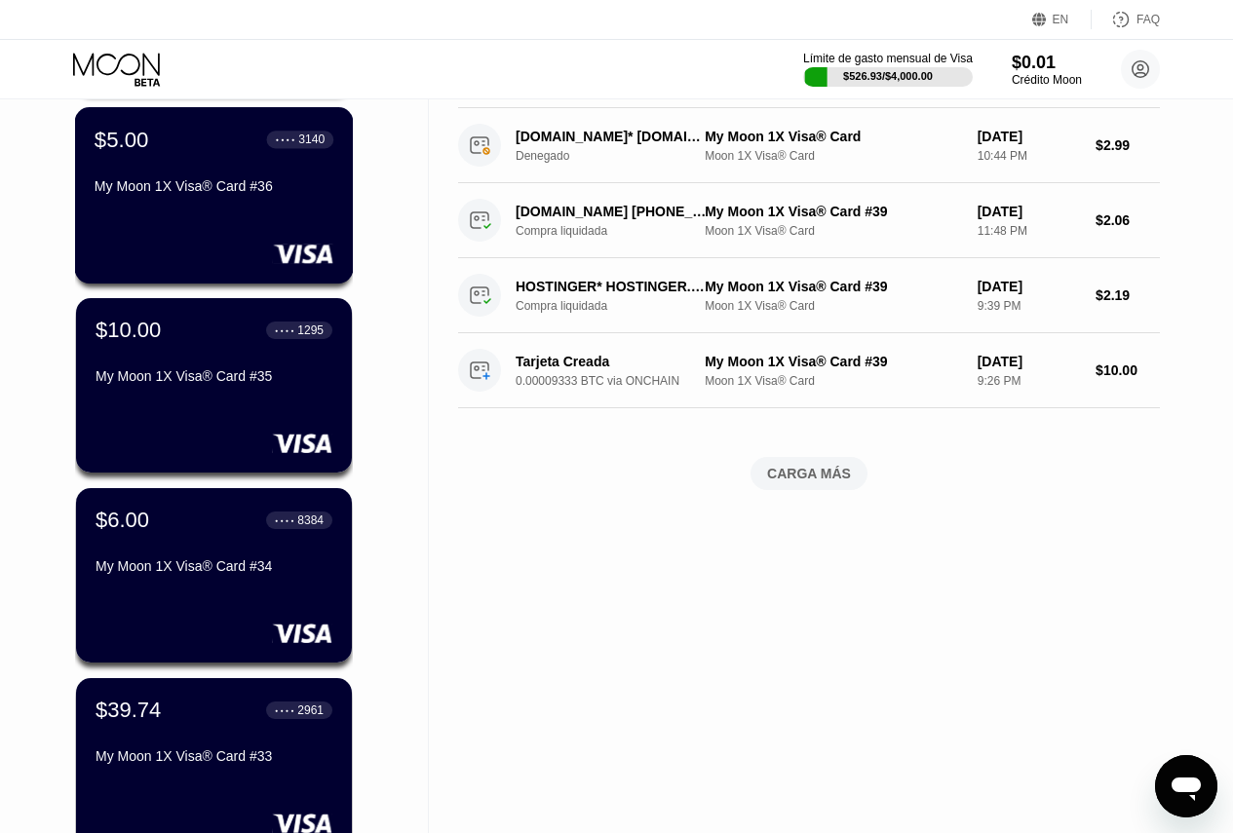
scroll to position [780, 0]
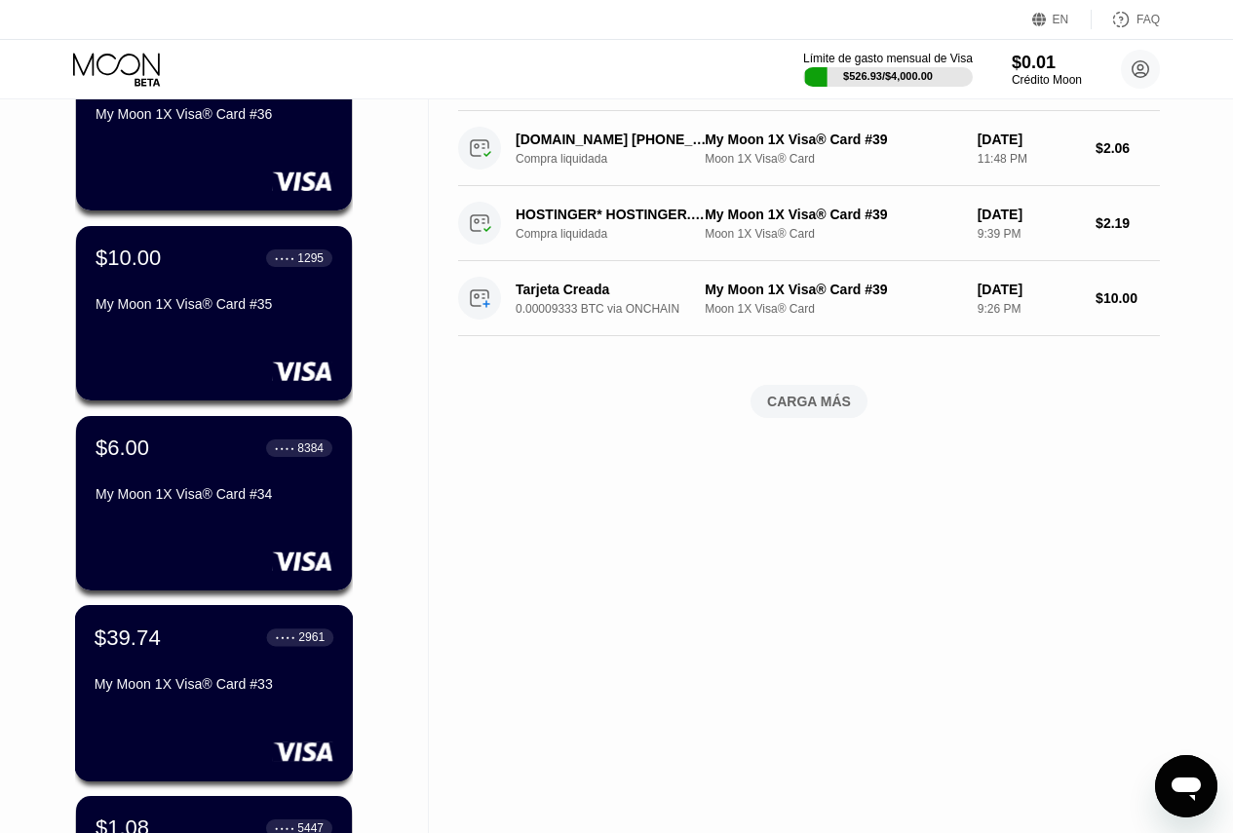
click at [173, 650] on div "$39.74 ● ● ● ● 2961" at bounding box center [214, 637] width 239 height 25
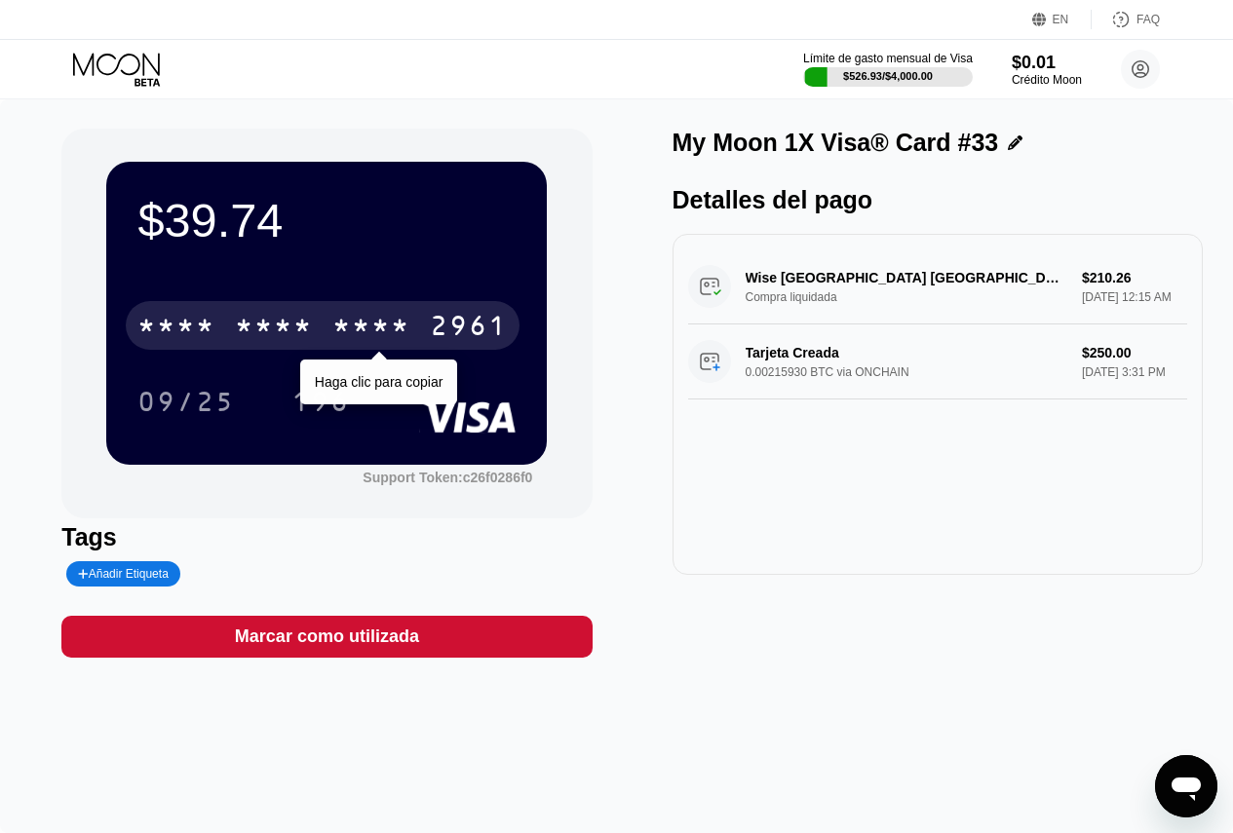
click at [284, 321] on div "* * * *" at bounding box center [274, 328] width 78 height 31
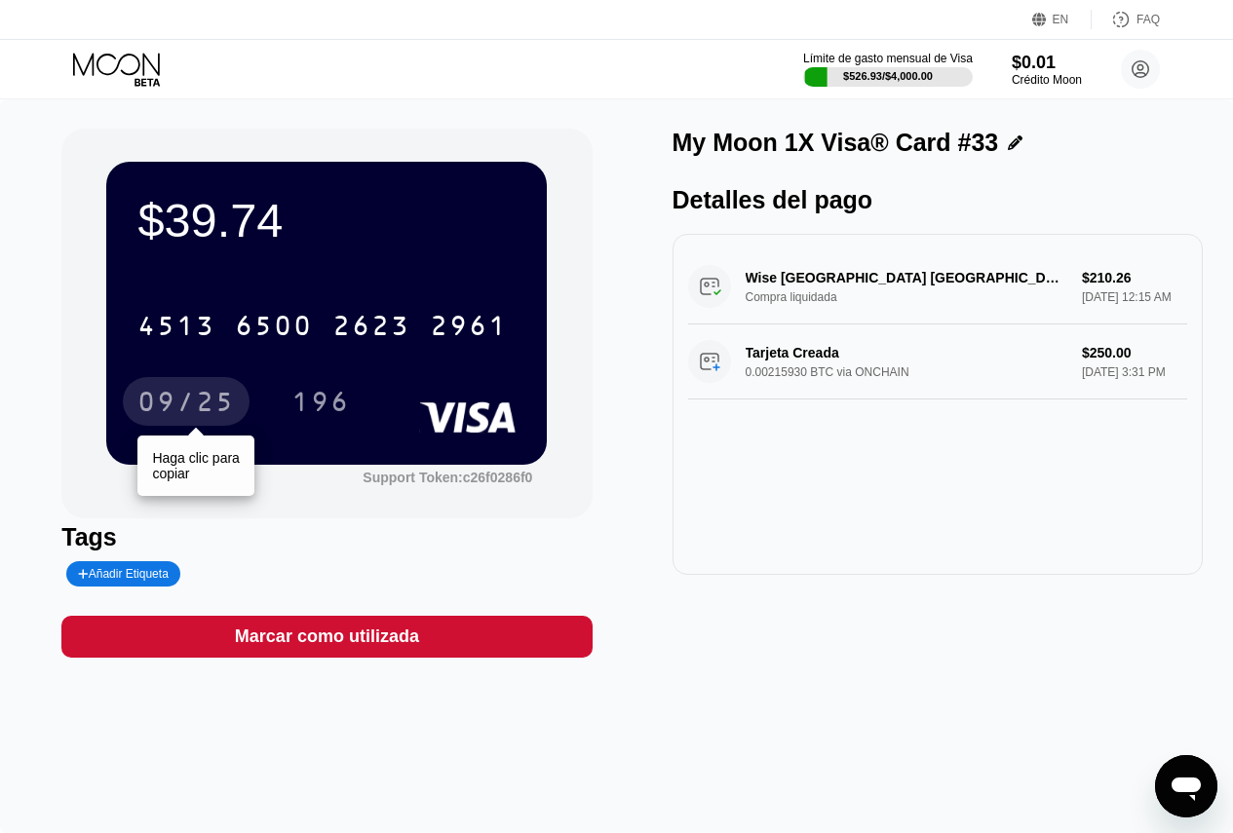
click at [159, 408] on div "09/25" at bounding box center [185, 404] width 97 height 31
